Goal: Find specific page/section: Find specific page/section

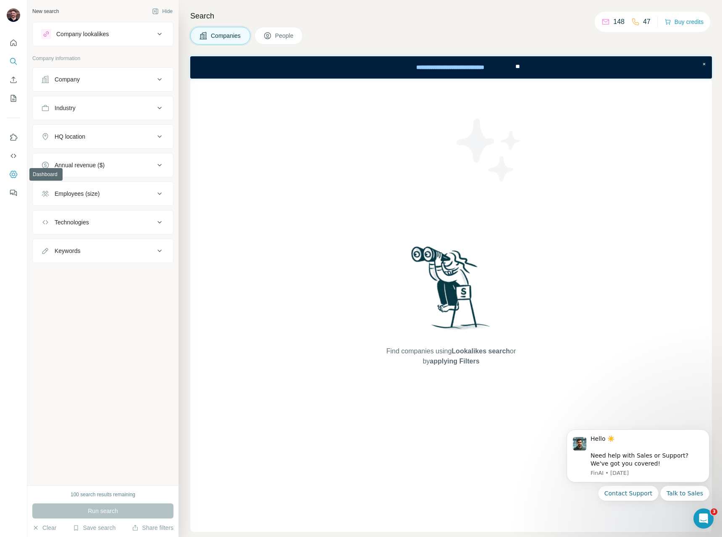
click at [13, 173] on icon "Dashboard" at bounding box center [13, 174] width 3 height 3
click at [85, 79] on div "Company" at bounding box center [97, 79] width 113 height 8
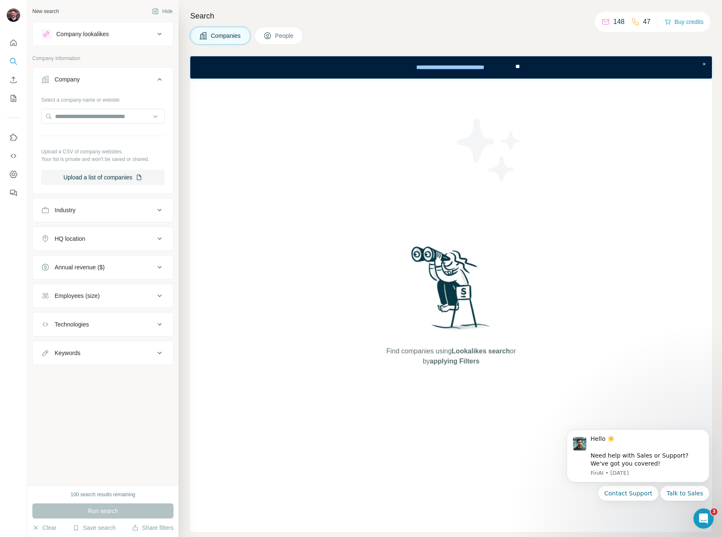
click at [85, 79] on div "Company" at bounding box center [97, 79] width 113 height 8
